Goal: Navigation & Orientation: Find specific page/section

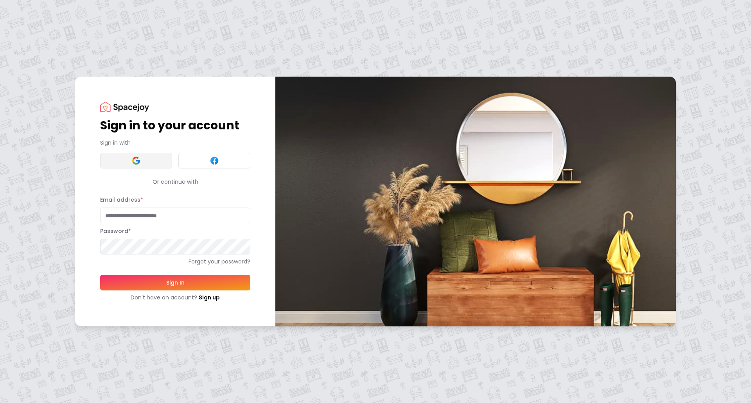
click at [126, 167] on button at bounding box center [136, 161] width 72 height 16
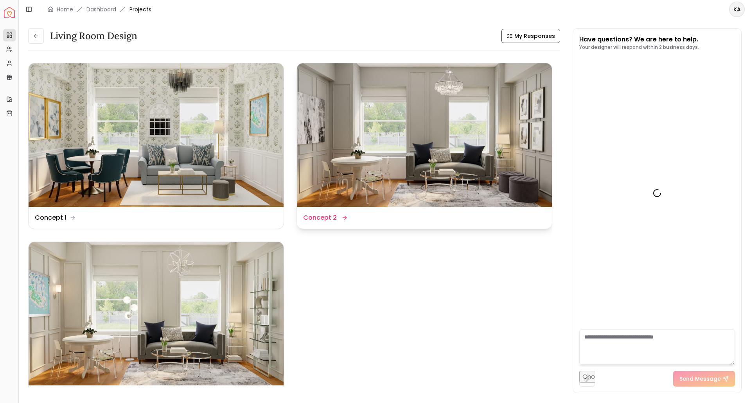
scroll to position [3628, 0]
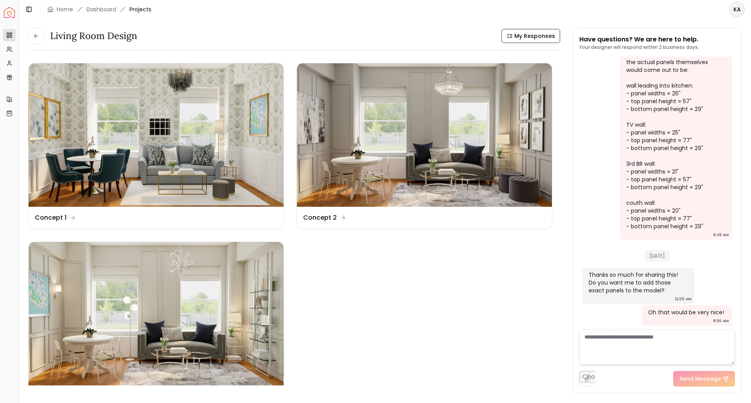
click at [536, 11] on header "Toggle Sidebar Home Dashboard Projects KA" at bounding box center [385, 9] width 732 height 19
click at [32, 36] on button at bounding box center [36, 36] width 16 height 16
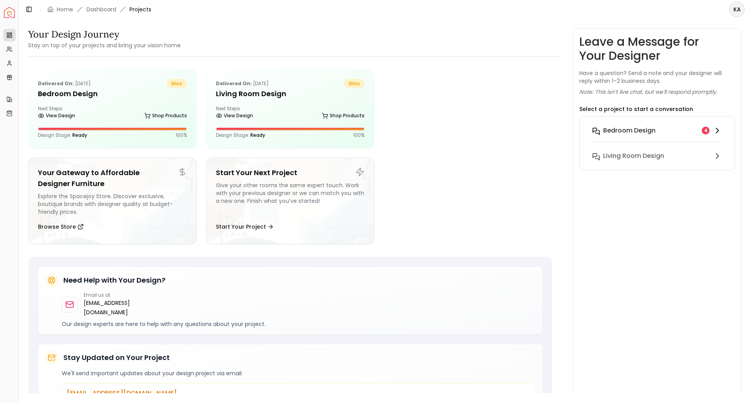
click at [615, 128] on h6 "Bedroom Design" at bounding box center [629, 130] width 52 height 9
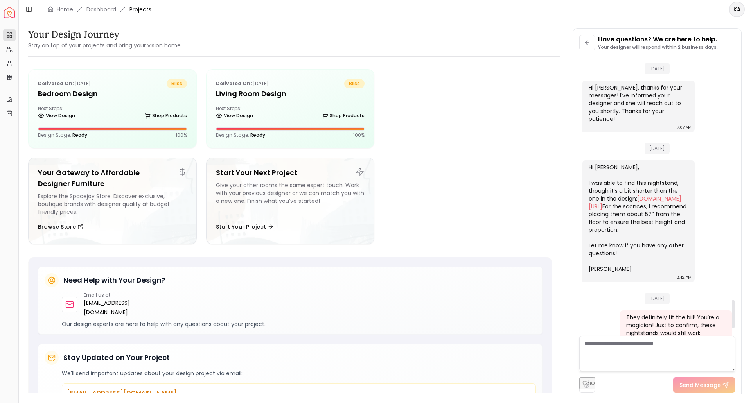
scroll to position [2425, 0]
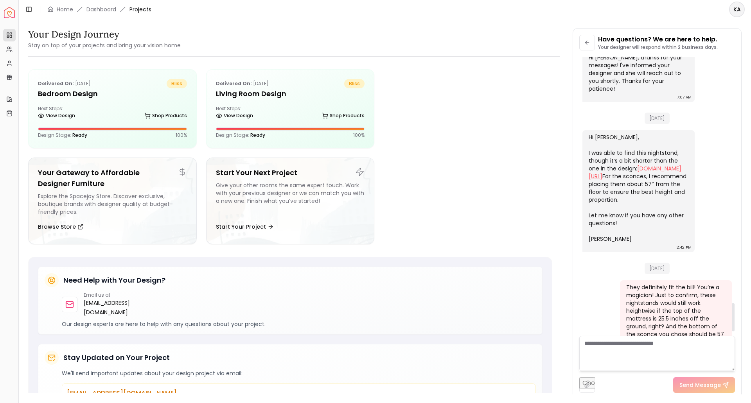
click at [605, 165] on link "[DOMAIN_NAME][URL]" at bounding box center [634, 173] width 93 height 16
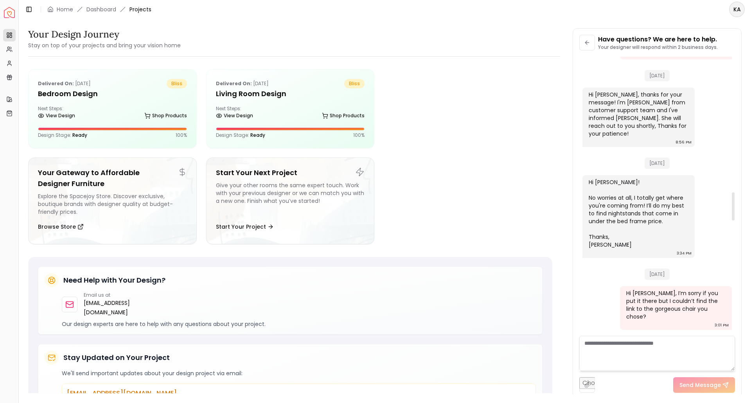
scroll to position [2464, 0]
